Goal: Information Seeking & Learning: Find specific fact

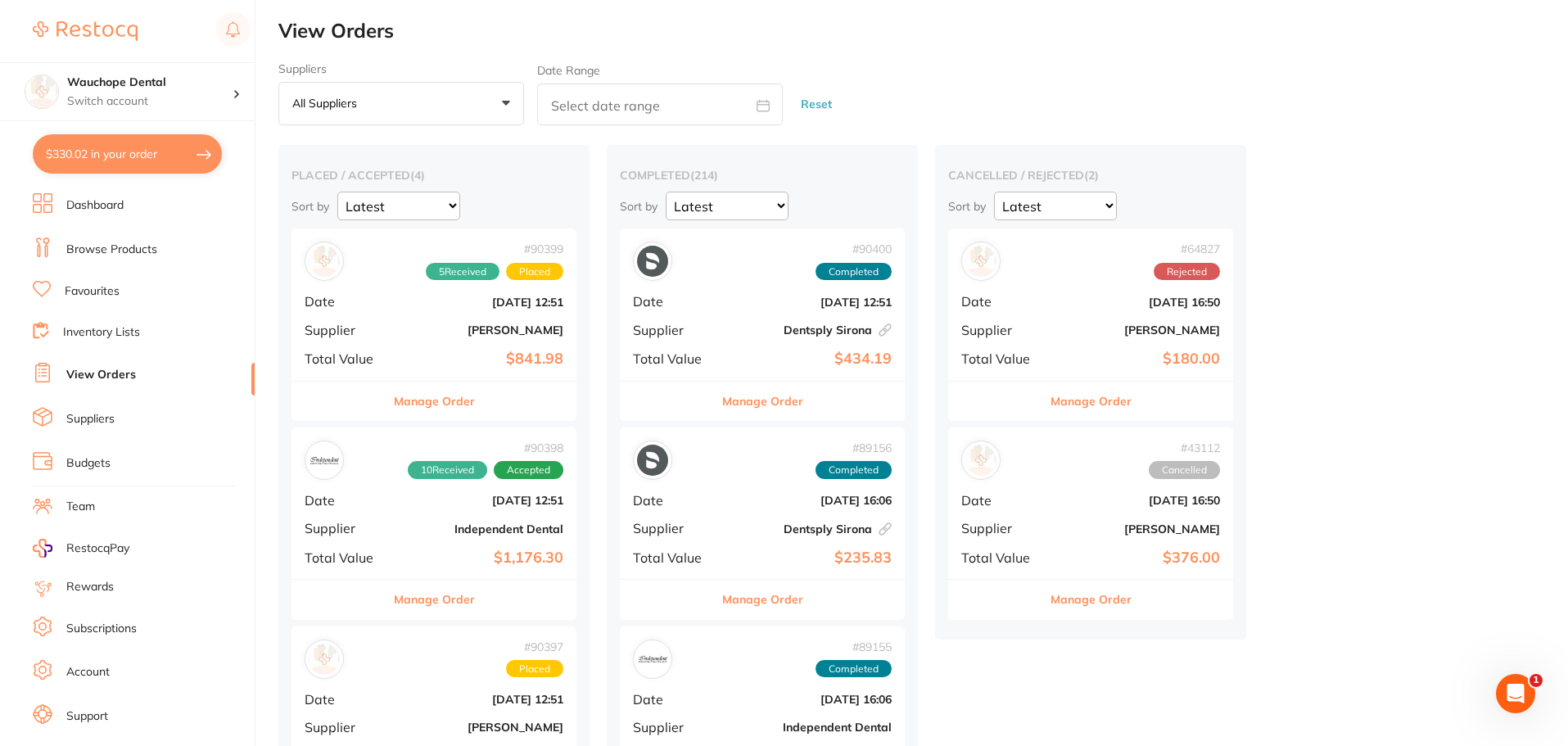
click at [150, 252] on link "Browse Products" at bounding box center [112, 250] width 91 height 17
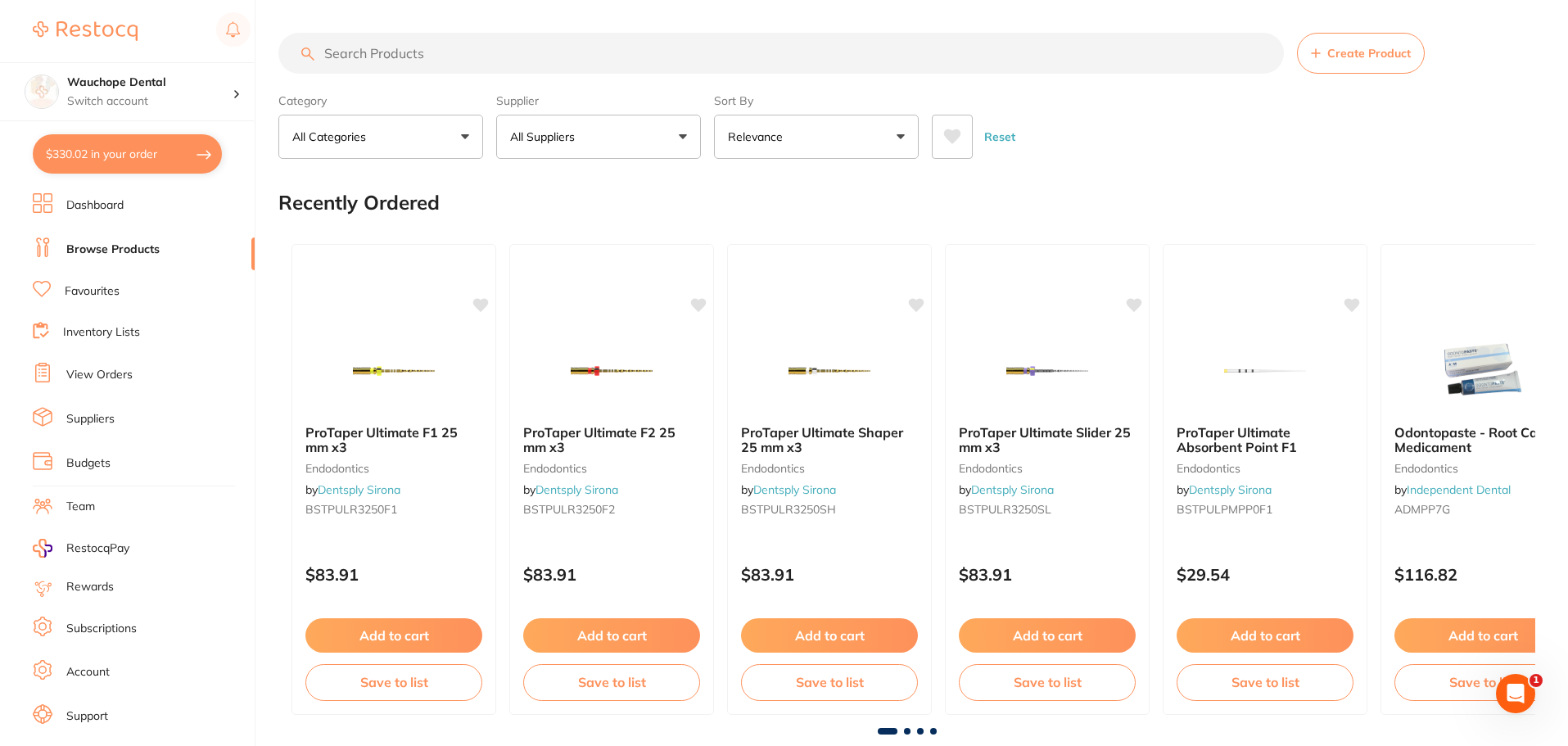
click at [382, 55] on input "search" at bounding box center [780, 53] width 1005 height 41
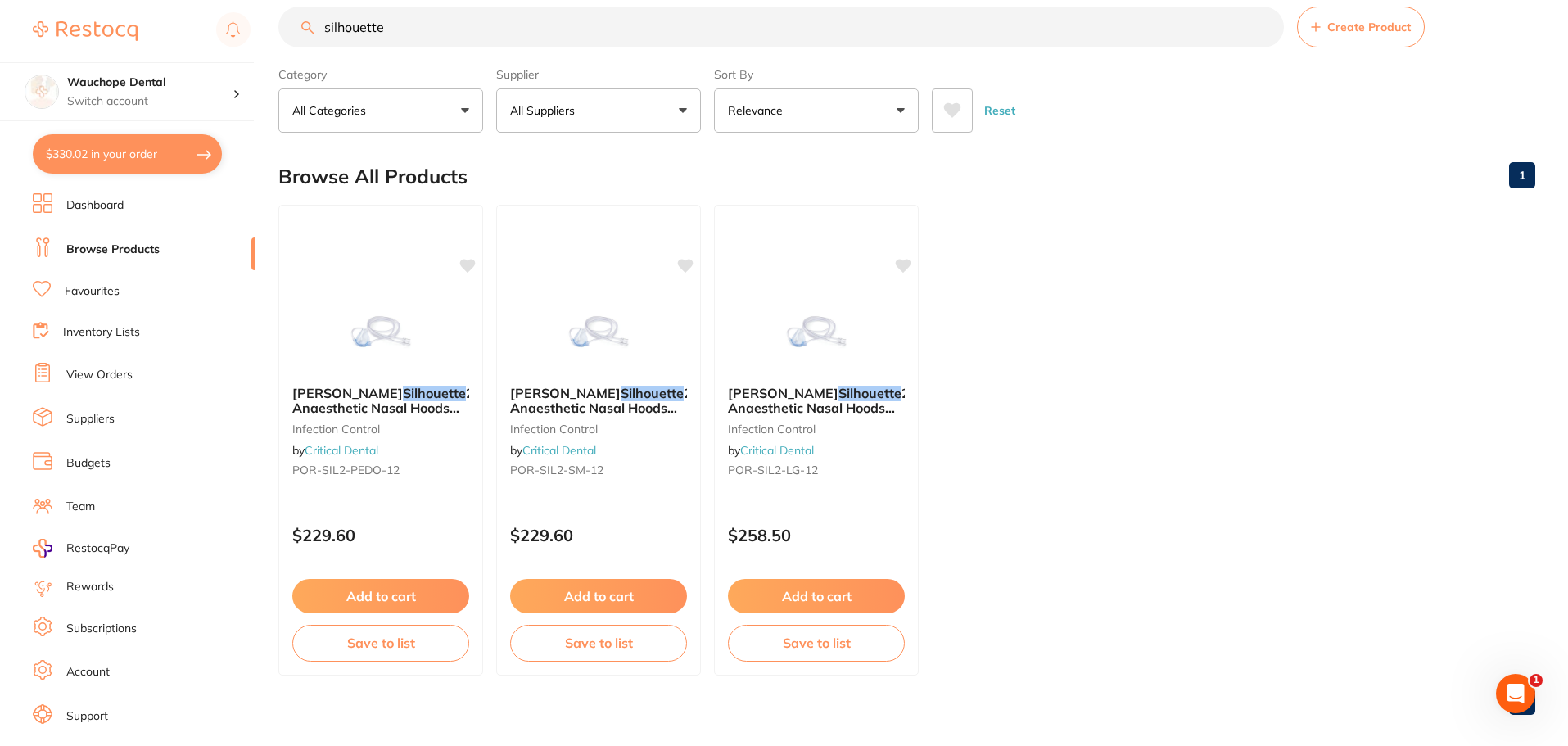
scroll to position [41, 0]
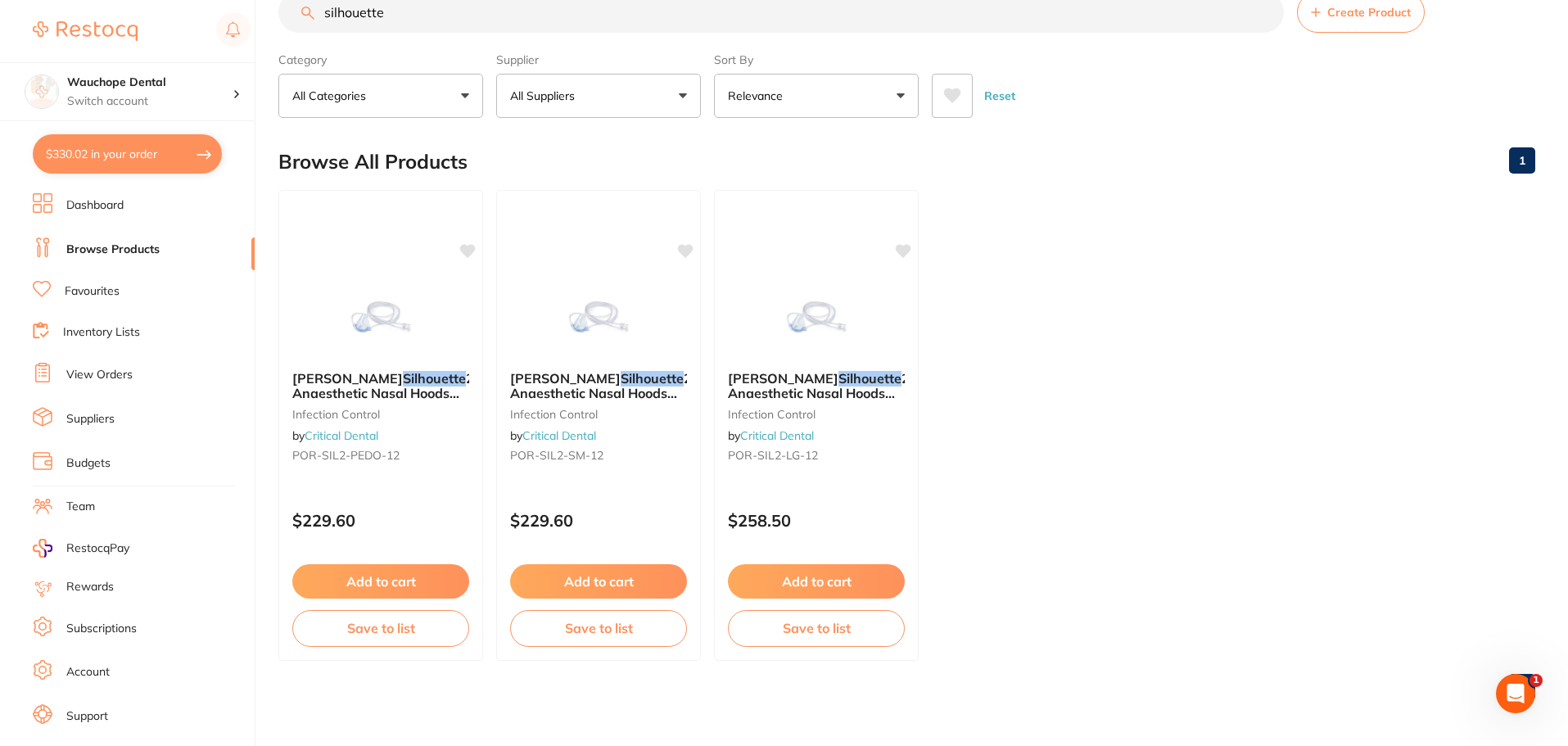
type input "silhouette"
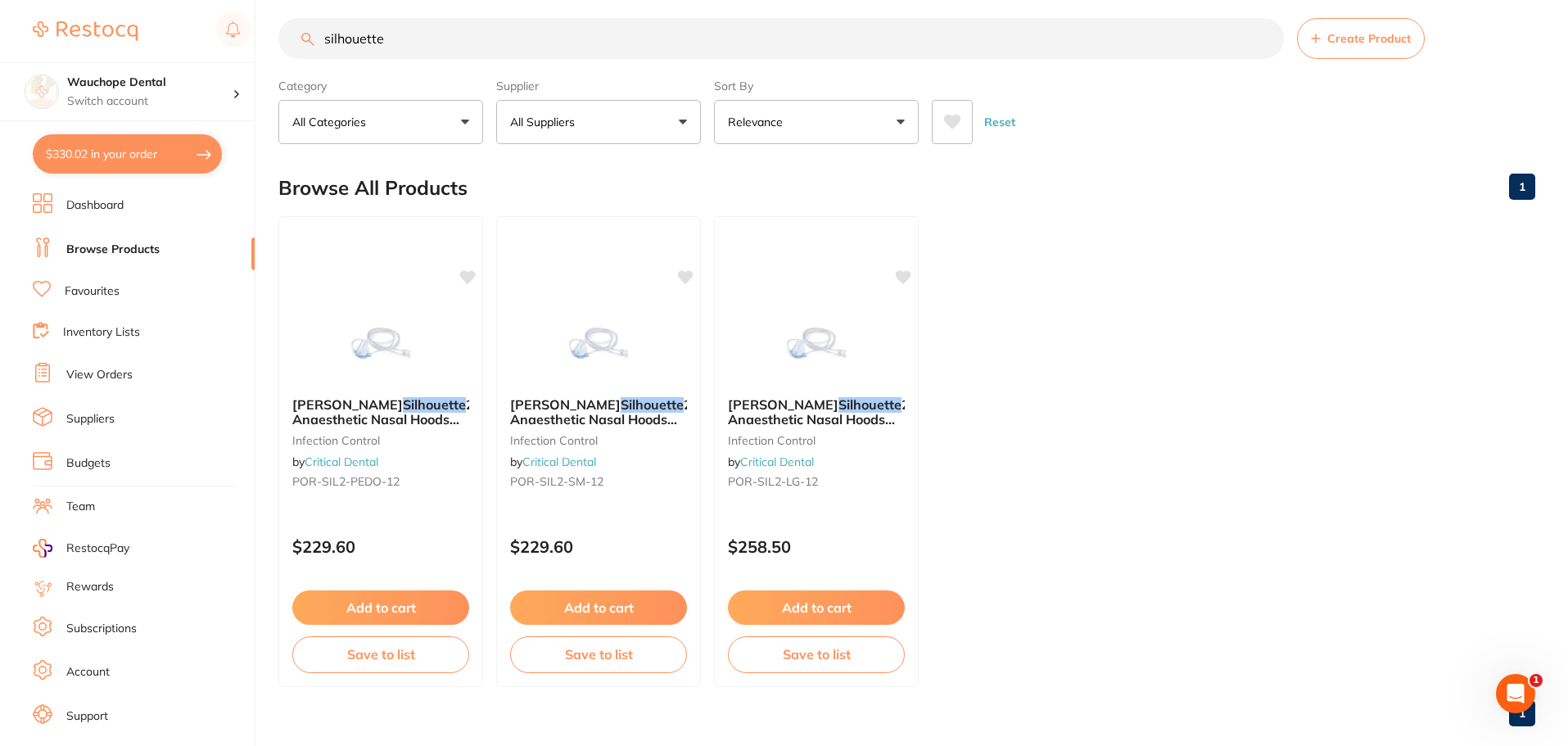
scroll to position [0, 0]
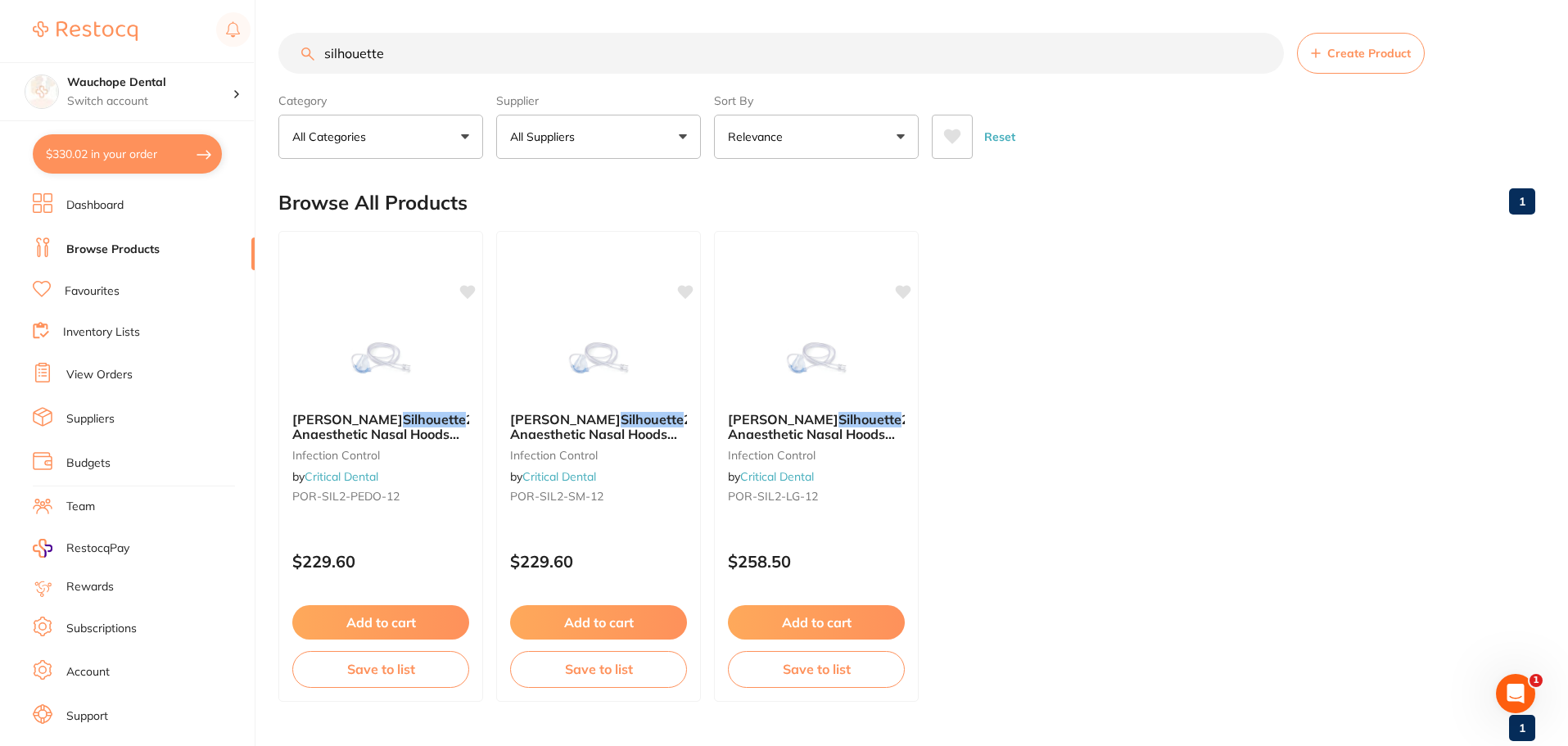
click at [422, 40] on input "silhouette" at bounding box center [780, 53] width 1005 height 41
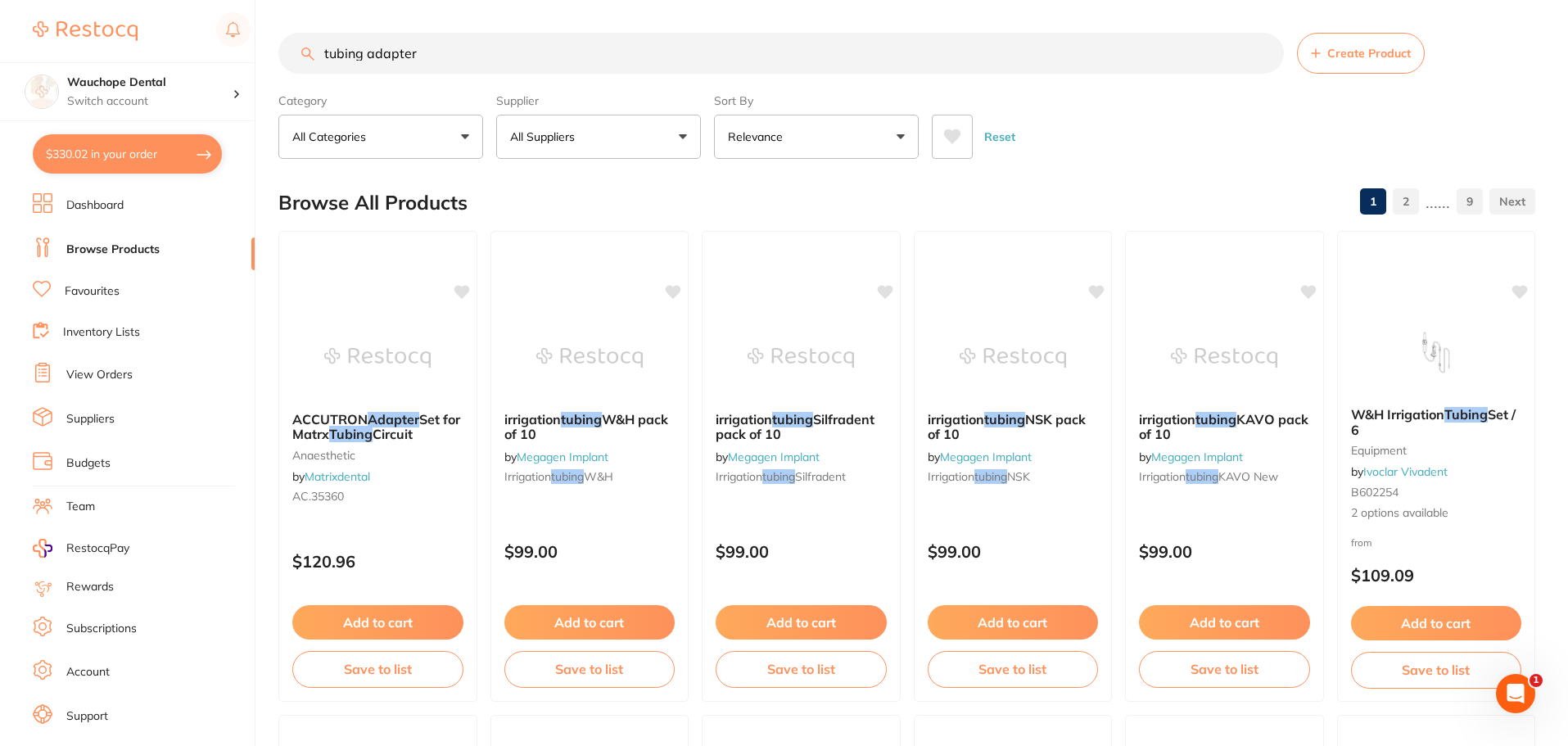
type input "tubing adapter"
click at [619, 134] on button "All Suppliers" at bounding box center [598, 137] width 205 height 45
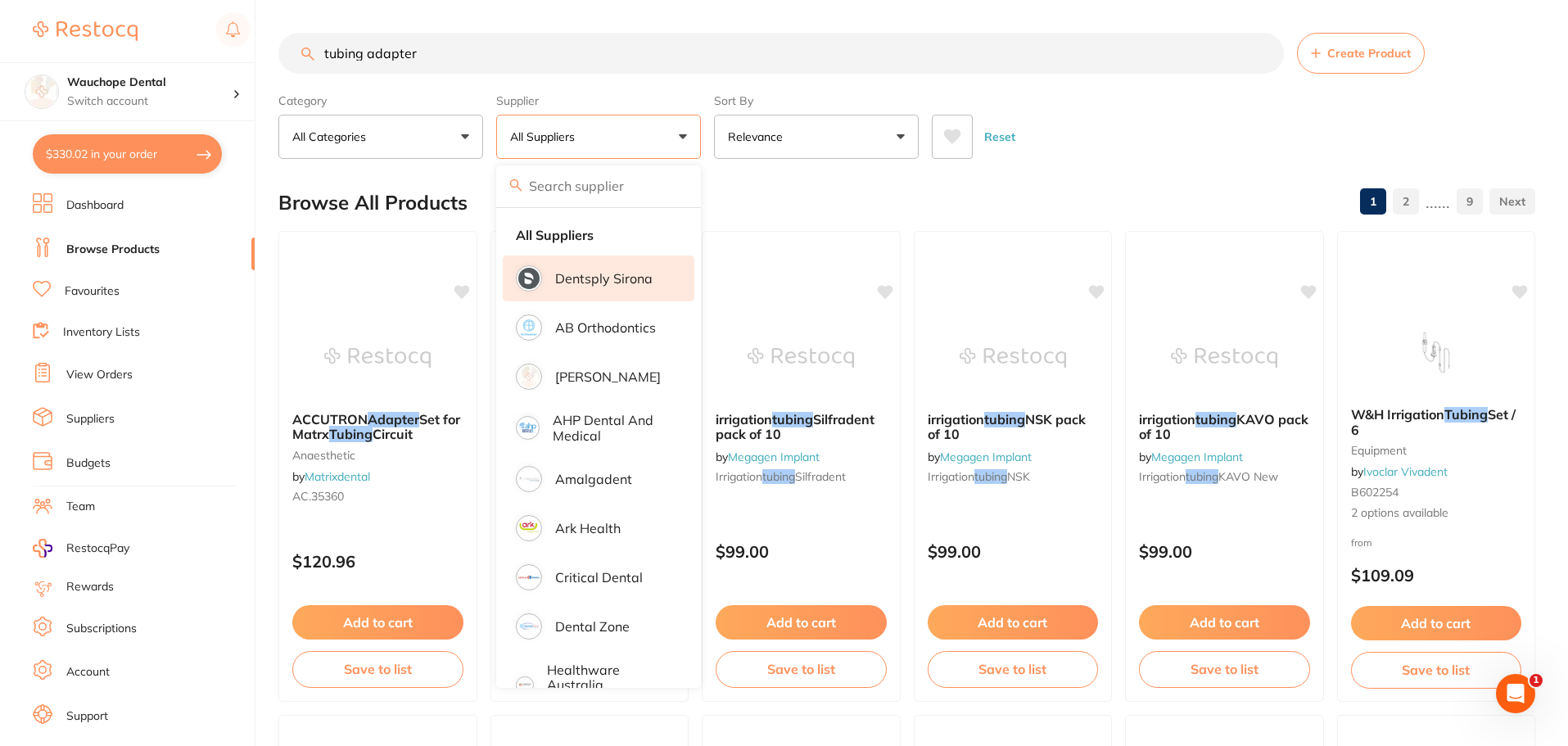
click at [616, 279] on p "Dentsply Sirona" at bounding box center [604, 278] width 98 height 15
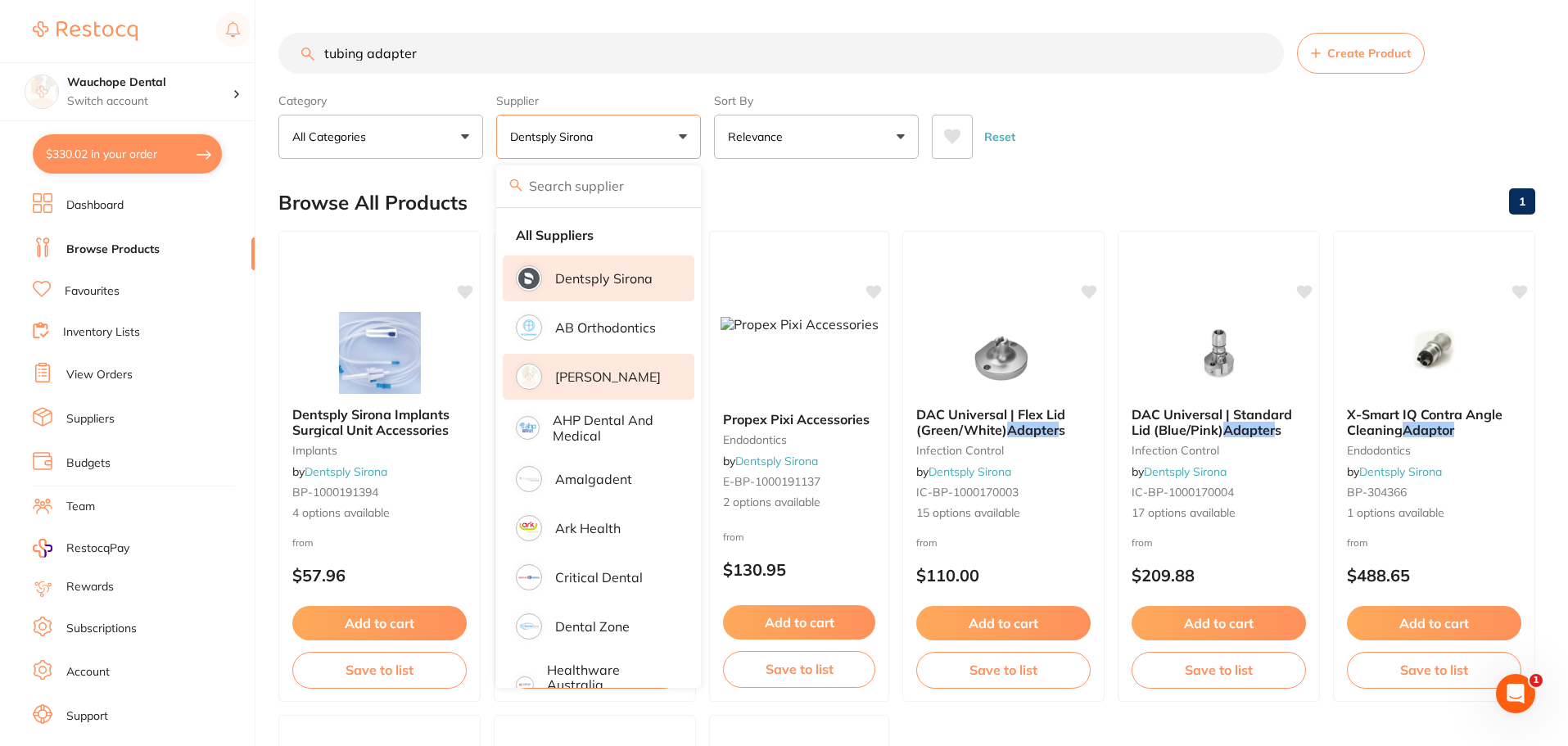
click at [612, 370] on p "[PERSON_NAME]" at bounding box center [608, 377] width 106 height 15
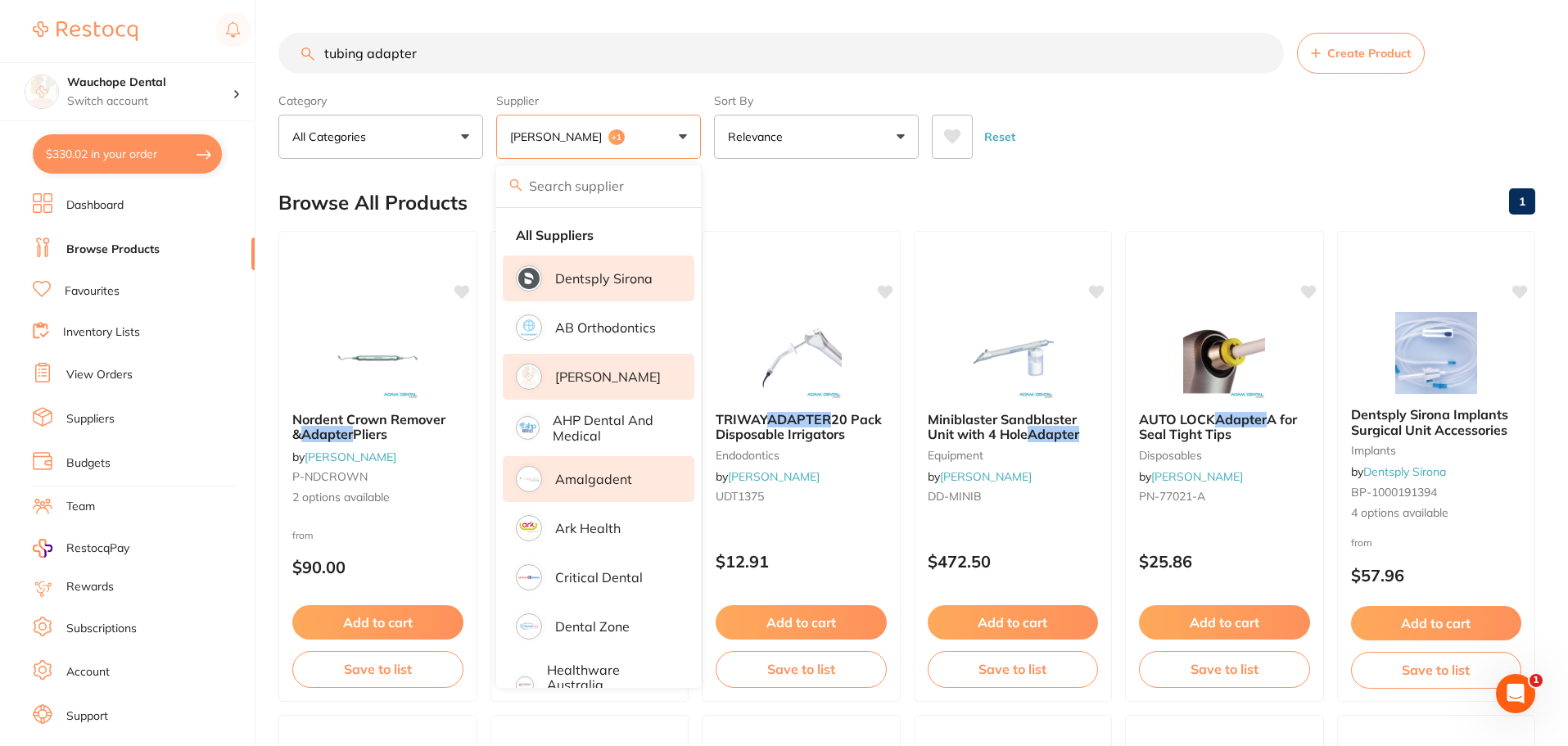
click at [604, 482] on p "Amalgadent" at bounding box center [593, 479] width 77 height 15
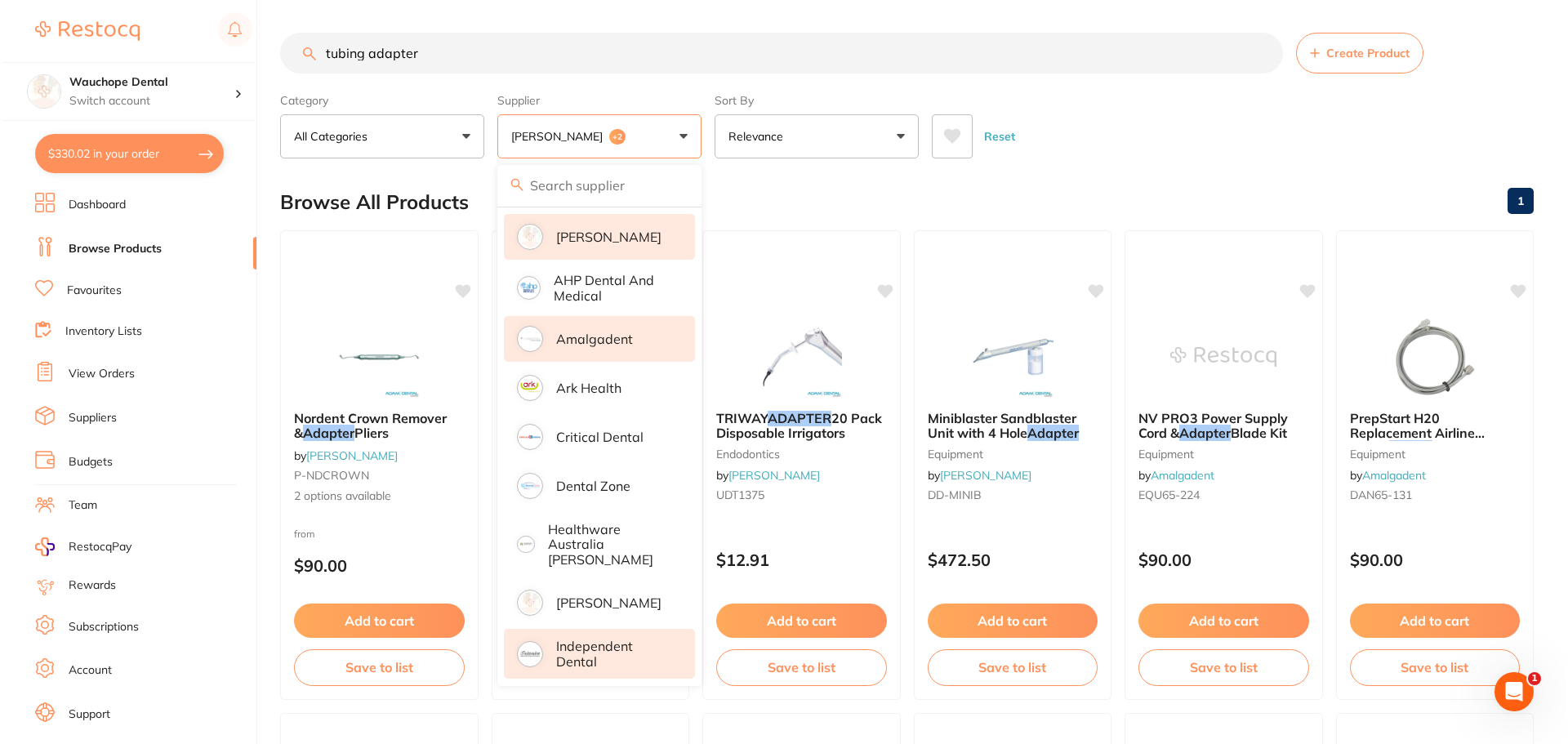
scroll to position [163, 0]
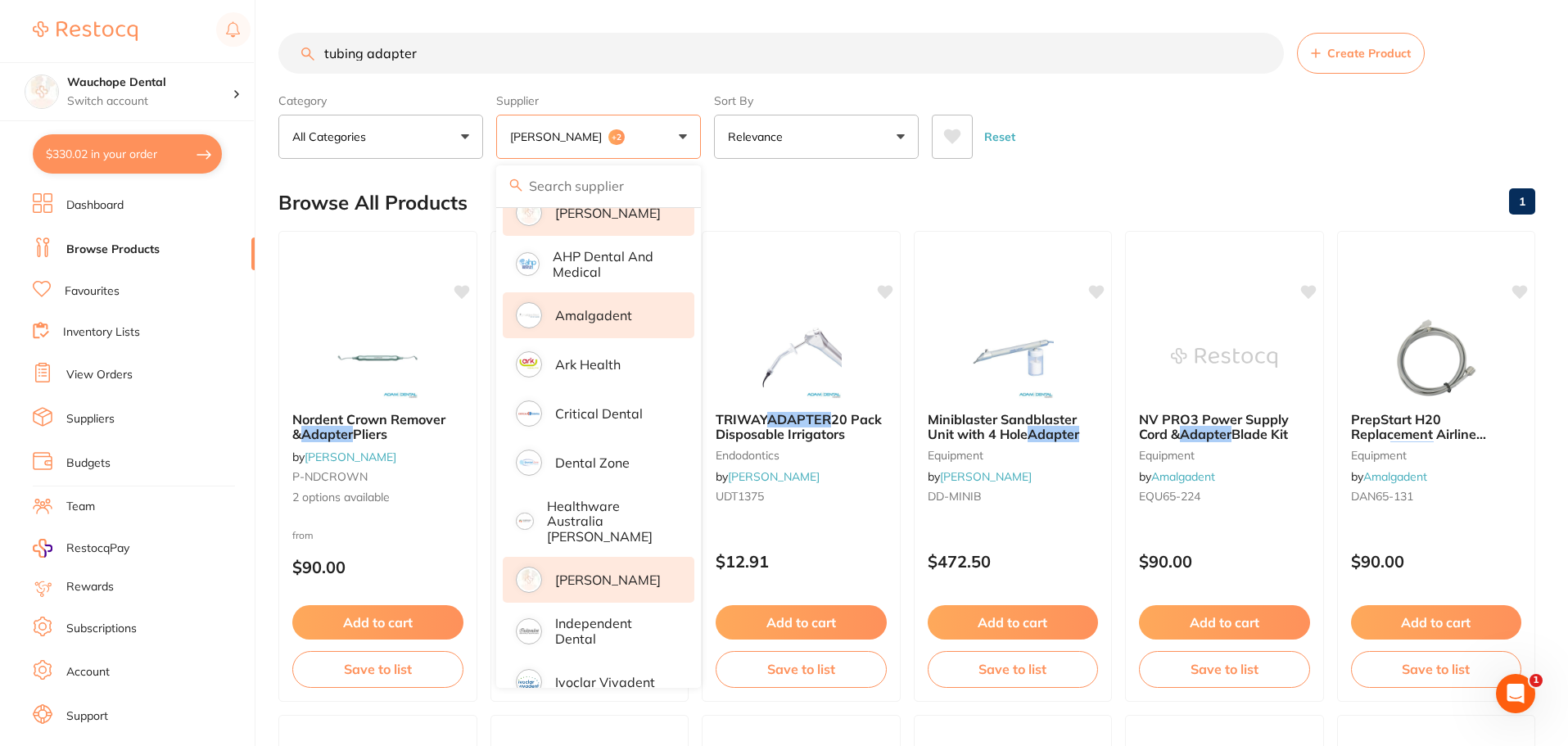
click at [595, 572] on p "[PERSON_NAME]" at bounding box center [608, 579] width 106 height 15
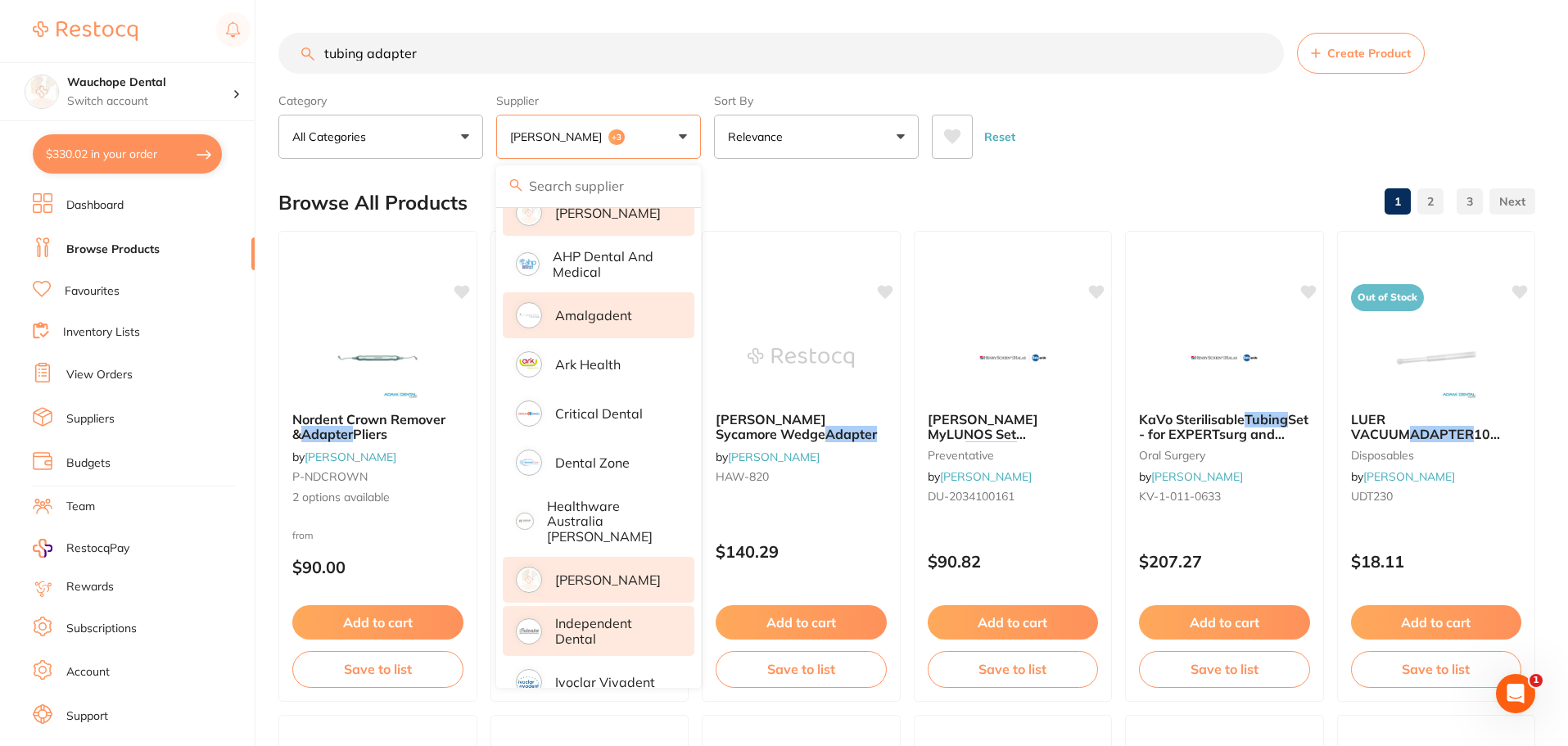
click at [605, 616] on p "Independent Dental" at bounding box center [613, 631] width 116 height 31
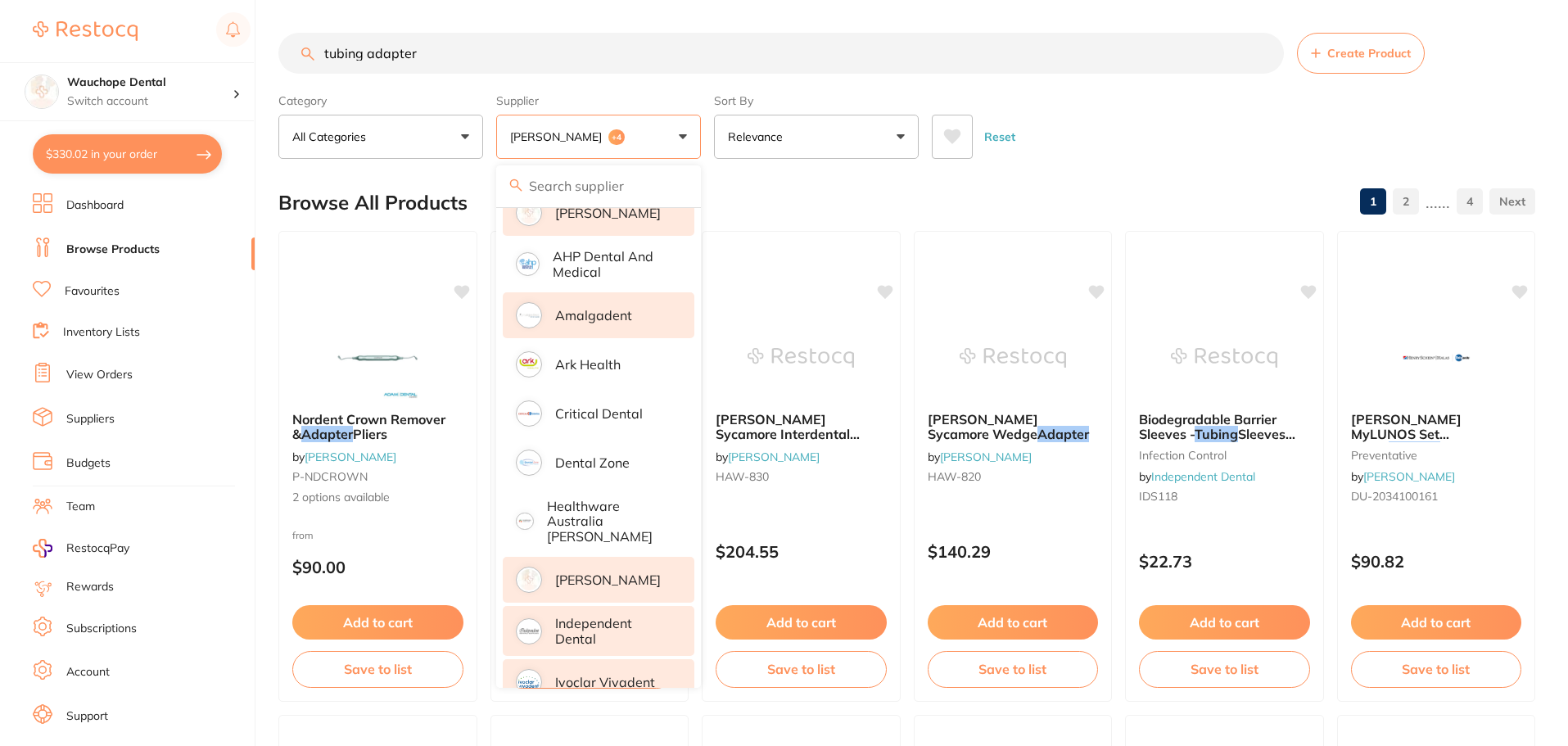
click at [609, 675] on p "Ivoclar Vivadent" at bounding box center [605, 682] width 100 height 15
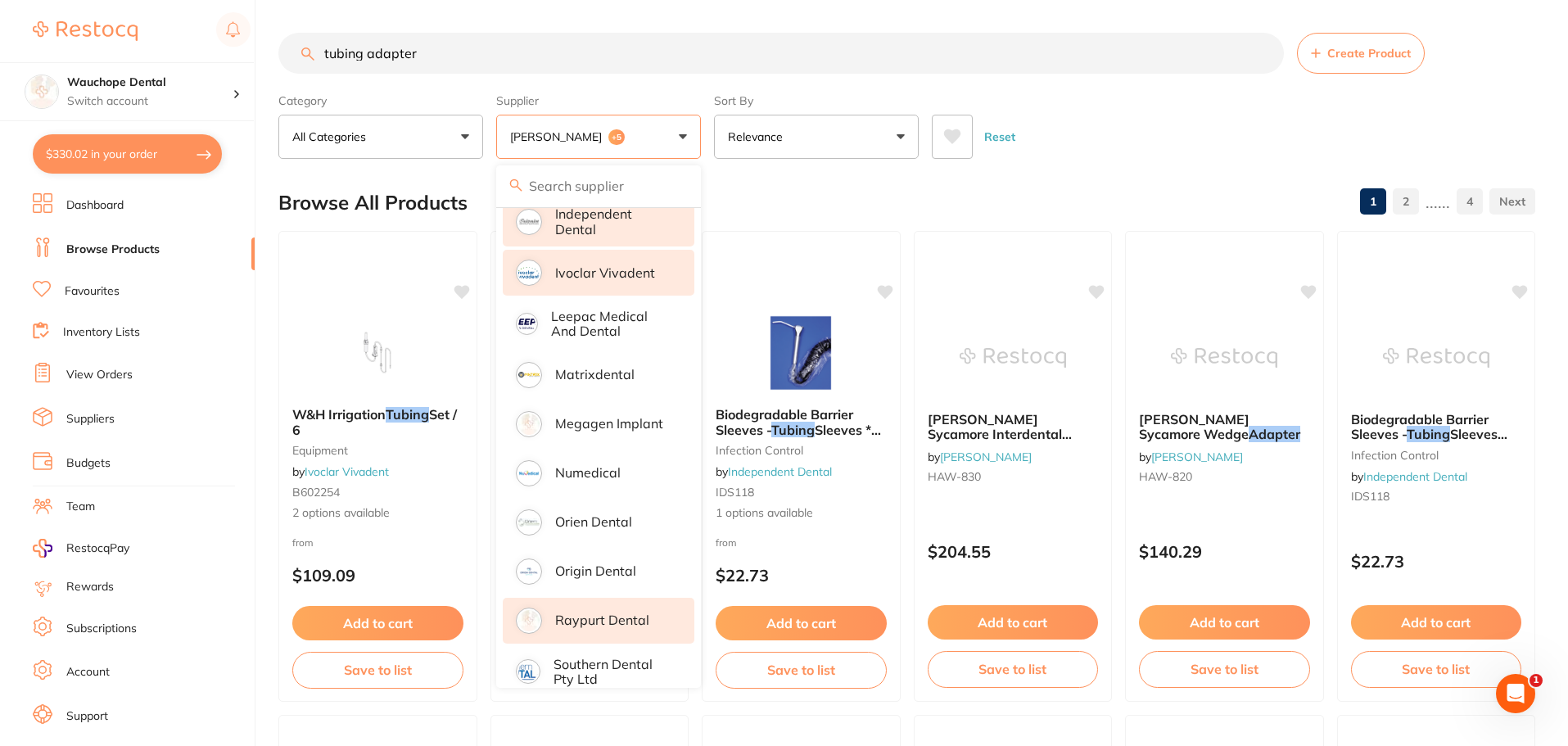
scroll to position [686, 0]
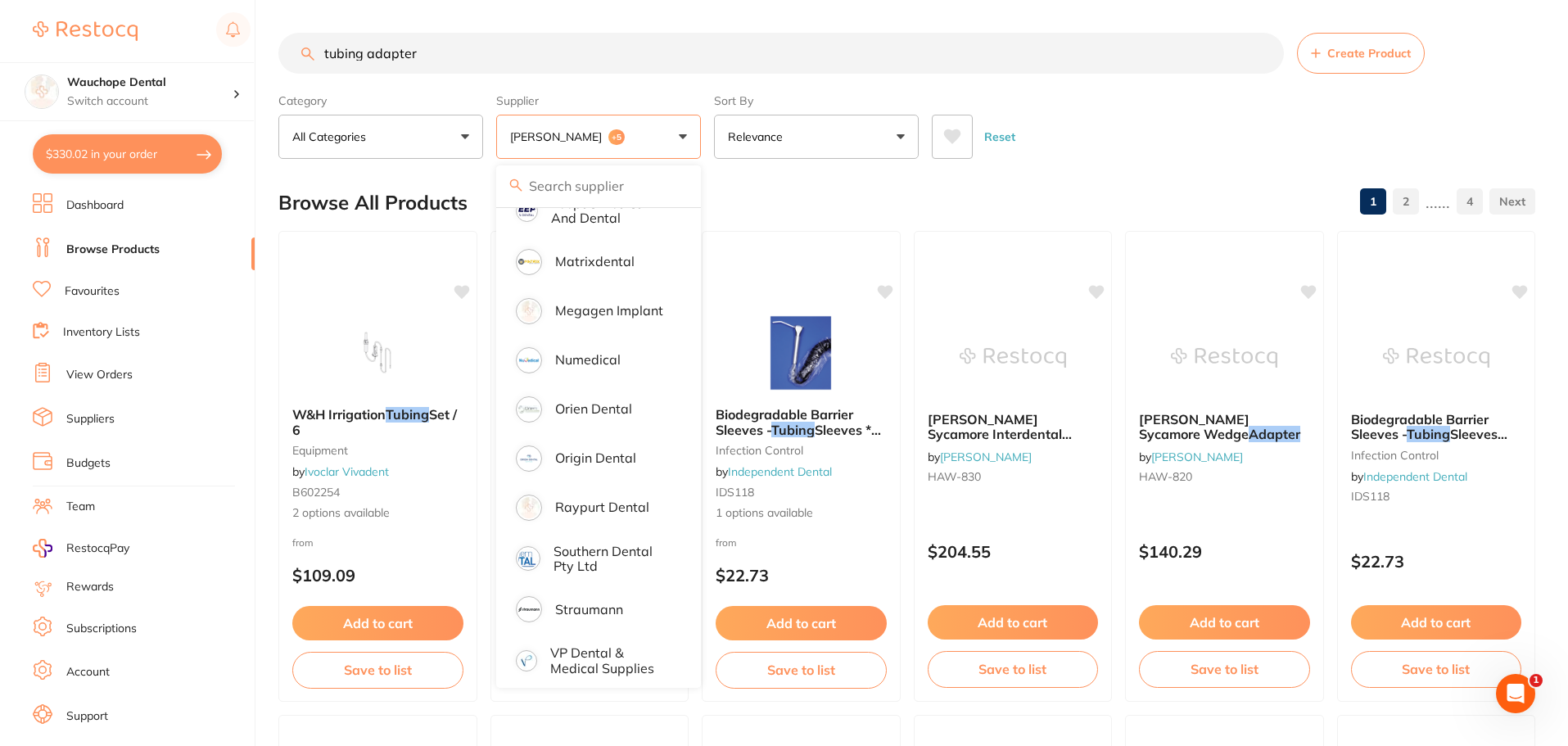
click at [787, 185] on div "Browse All Products 1 2 ...... 4" at bounding box center [906, 202] width 1256 height 55
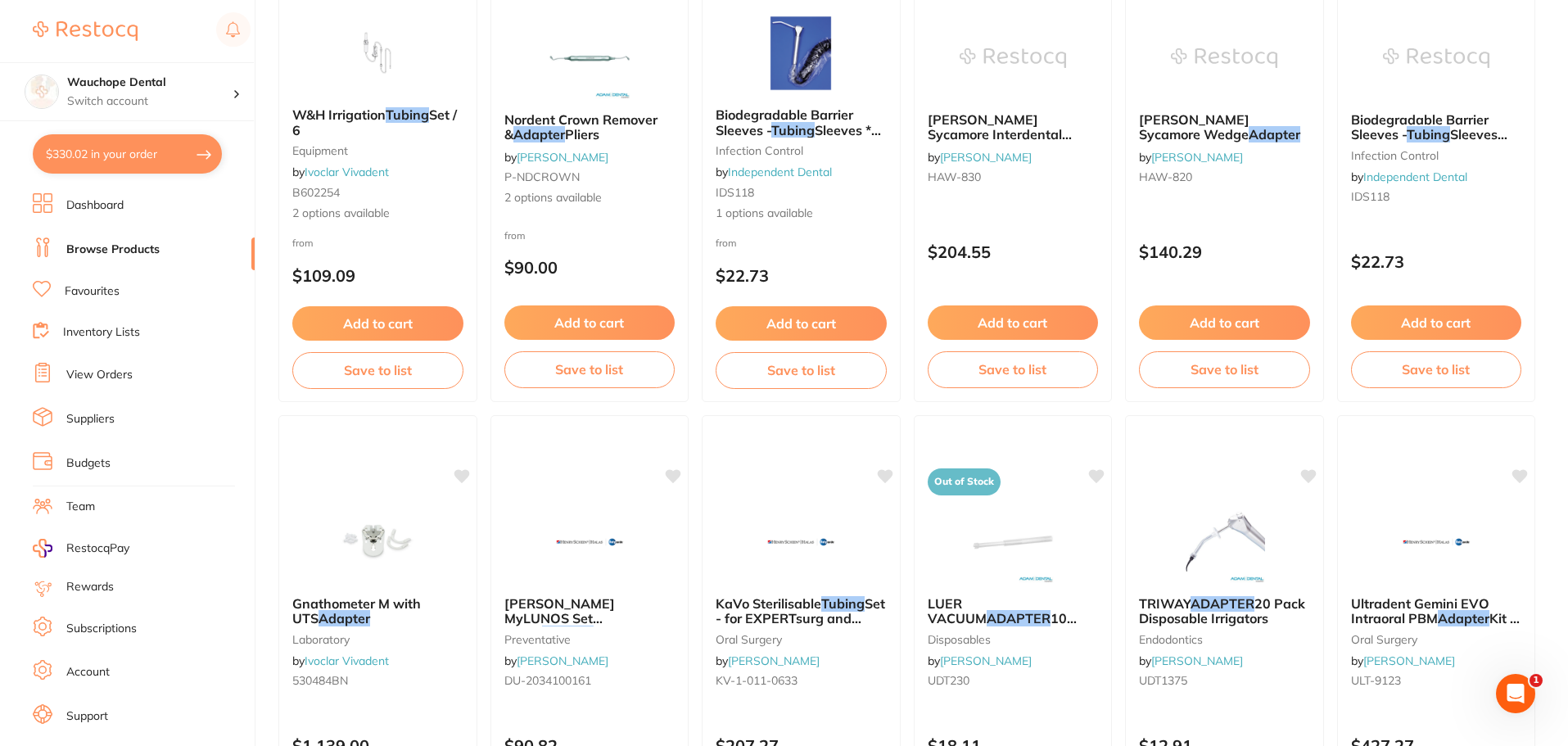
scroll to position [0, 0]
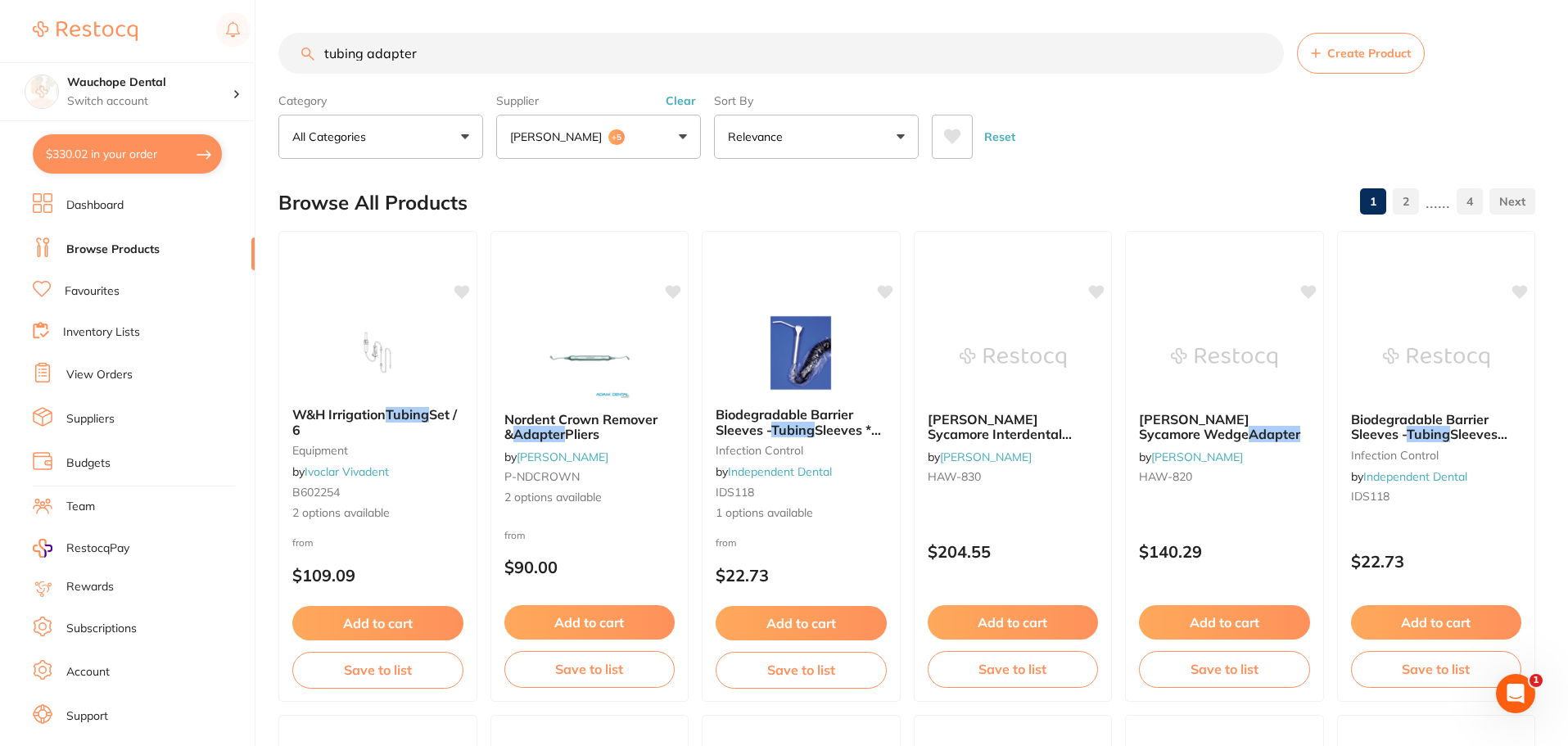
click at [436, 58] on input "tubing adapter" at bounding box center [780, 53] width 1005 height 41
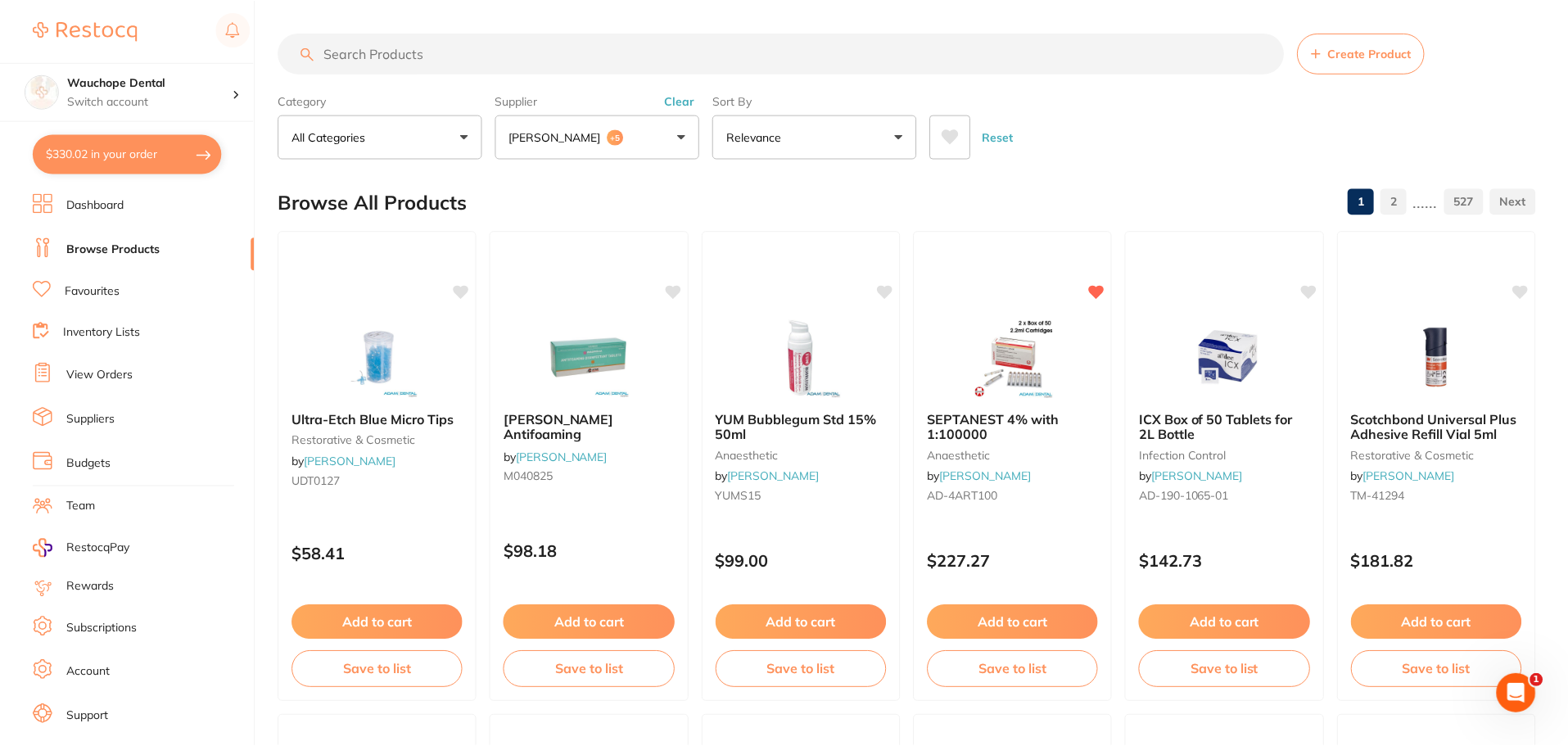
scroll to position [1091, 0]
paste input "Silhouette® [MEDICAL_DATA] Masks and Breathing Circuits"
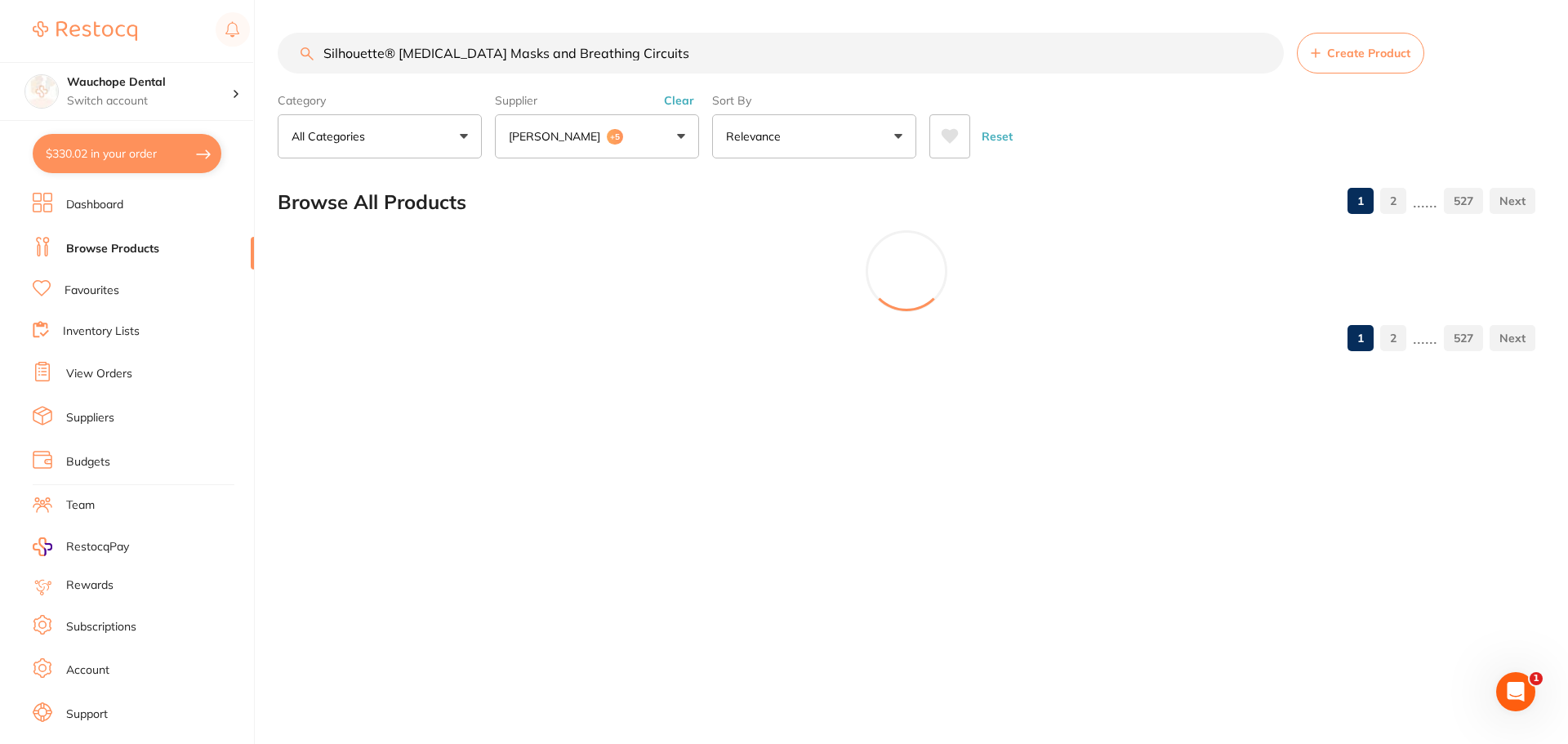
scroll to position [0, 0]
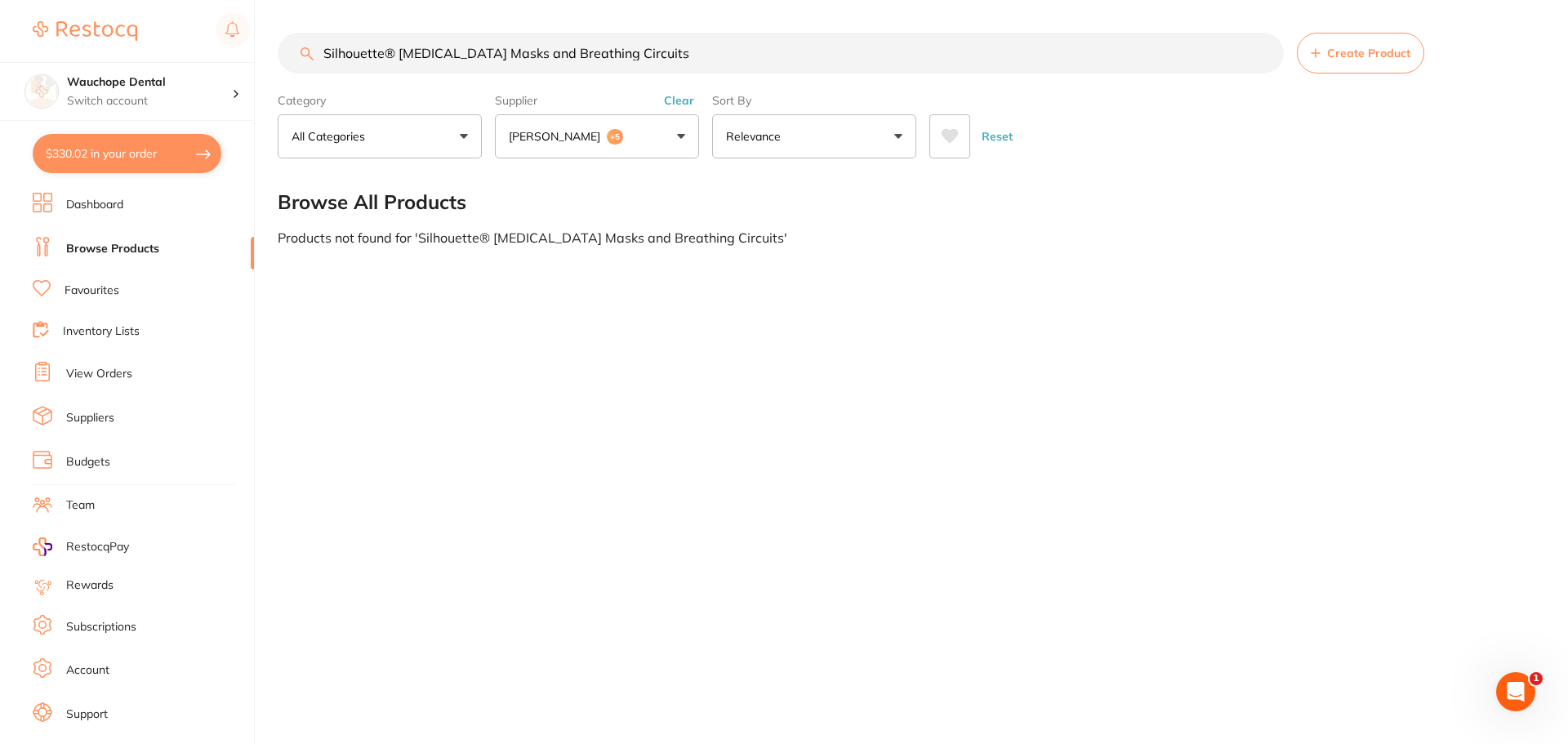
click at [394, 56] on input "Silhouette® [MEDICAL_DATA] Masks and Breathing Circuits" at bounding box center [780, 53] width 1007 height 41
click at [741, 65] on input "Silhouette [MEDICAL_DATA] Masks and Breathing Circuits" at bounding box center [780, 53] width 1007 height 41
type input "Silhouette [MEDICAL_DATA] Masks and Breathing Circuits"
